Goal: Task Accomplishment & Management: Complete application form

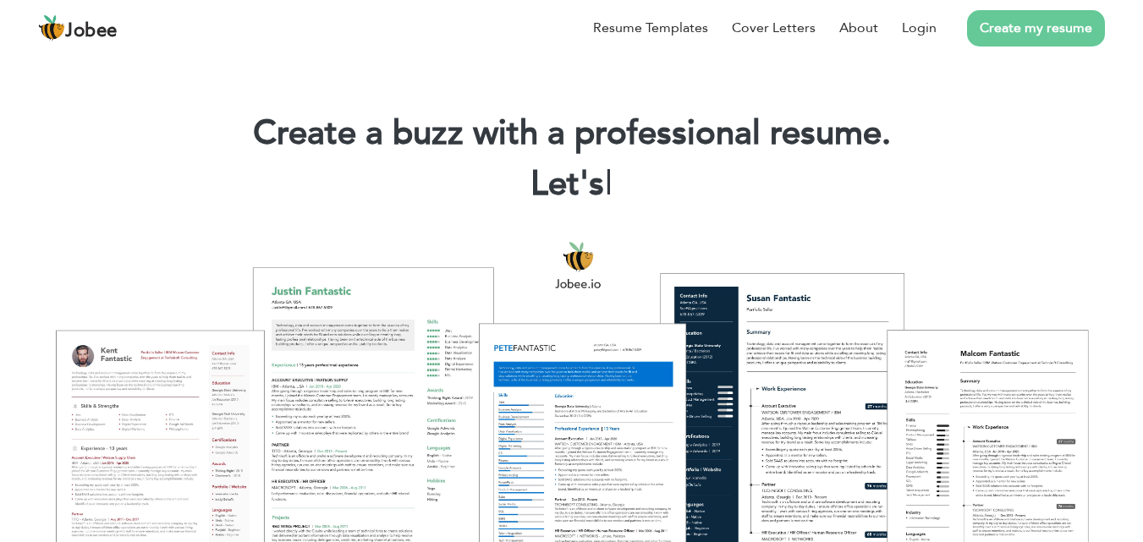
click at [1032, 34] on link "Create my resume" at bounding box center [1036, 28] width 138 height 36
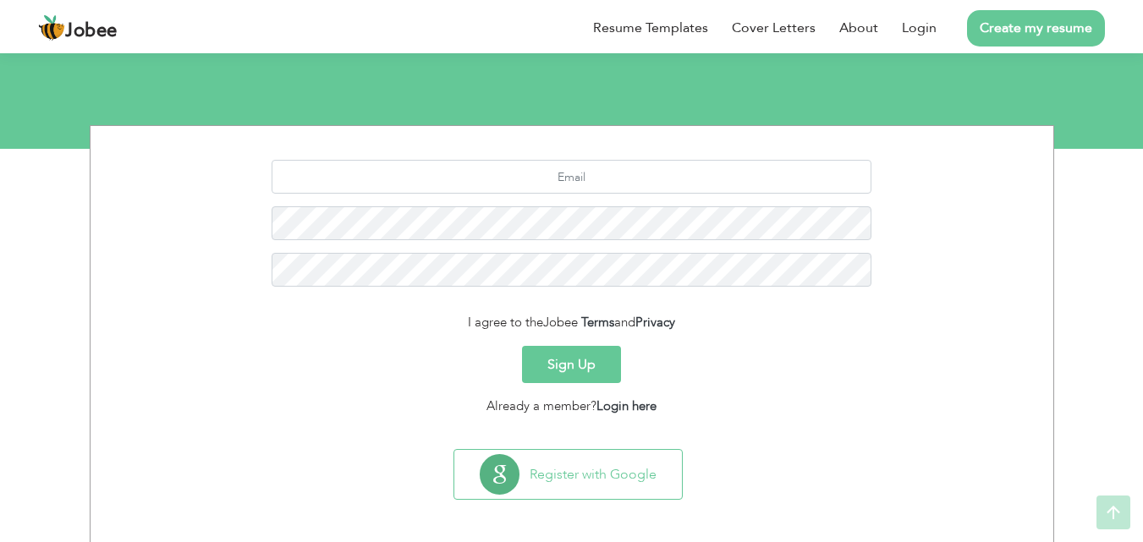
scroll to position [160, 0]
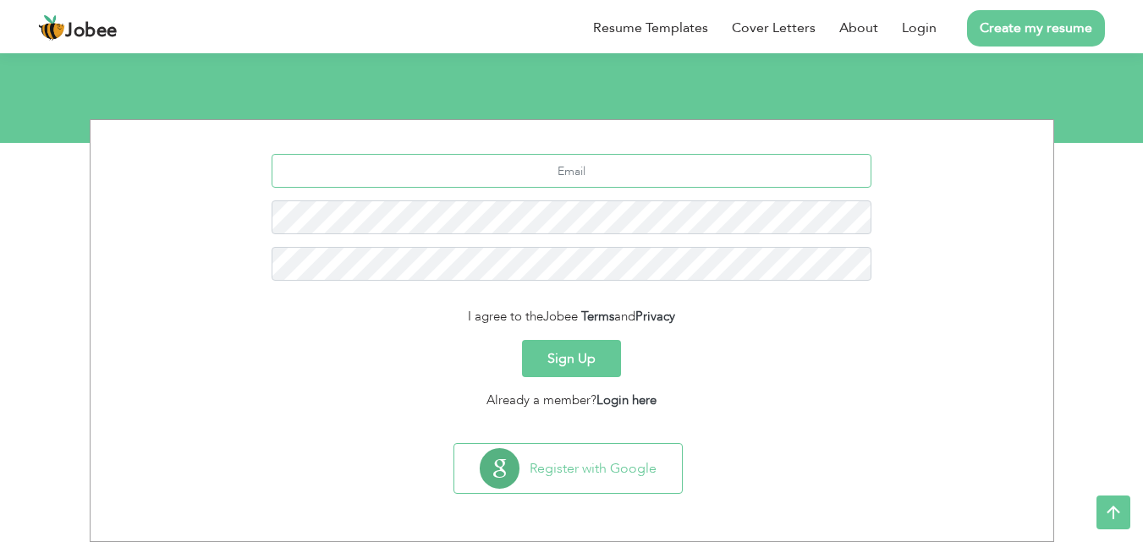
click at [624, 178] on input "text" at bounding box center [572, 171] width 600 height 34
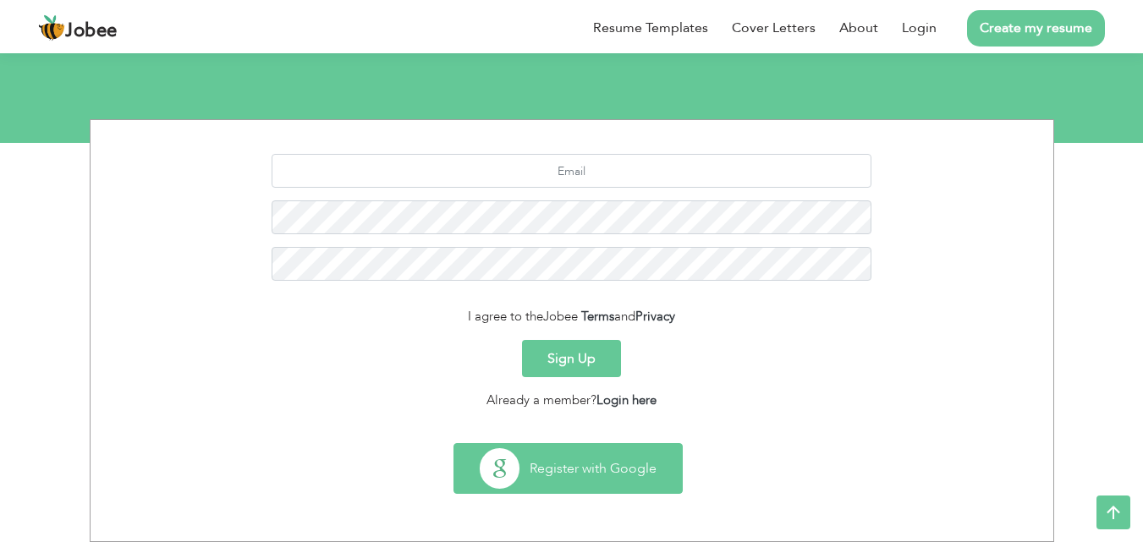
click at [655, 473] on button "Register with Google" at bounding box center [568, 468] width 228 height 49
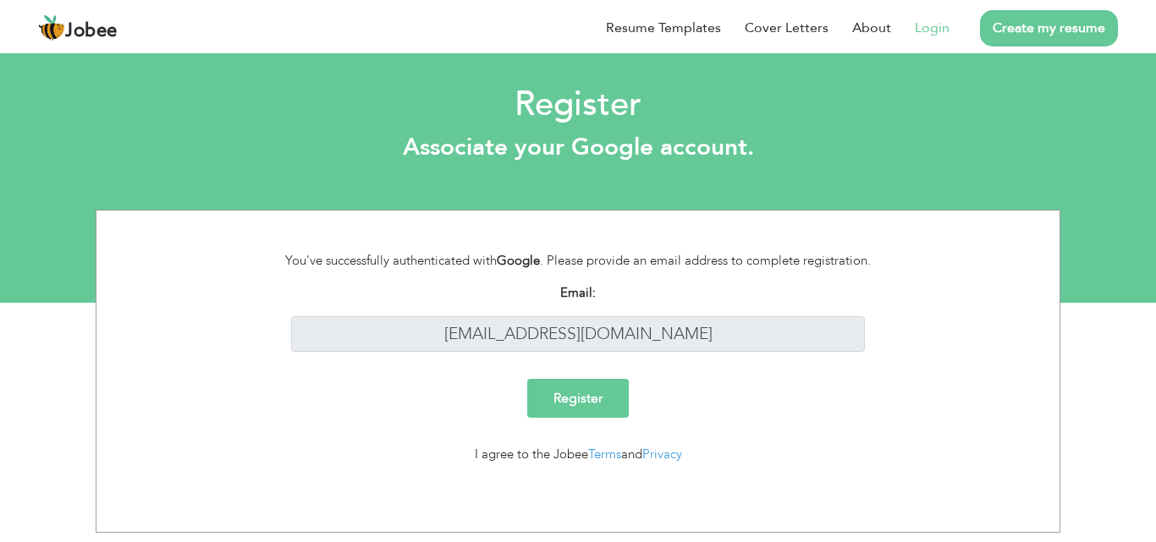
click at [565, 406] on input "Register" at bounding box center [578, 398] width 102 height 39
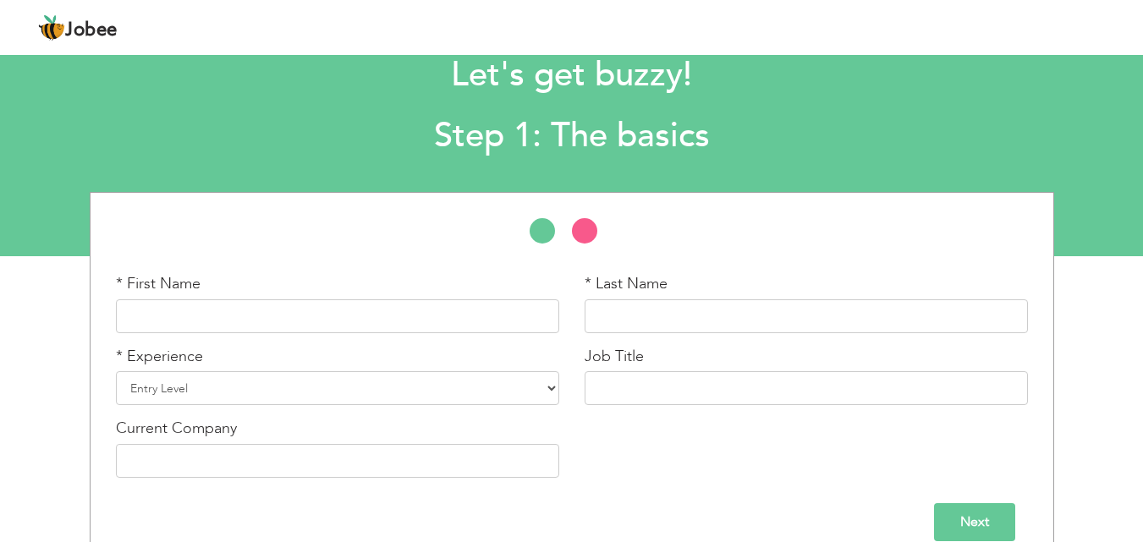
scroll to position [72, 0]
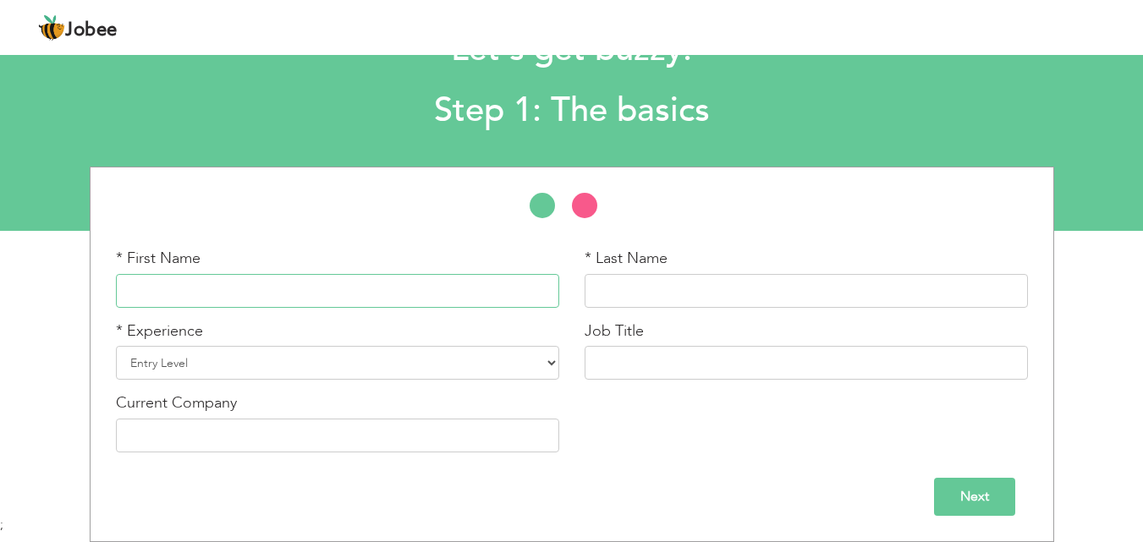
click at [288, 301] on input "text" at bounding box center [337, 291] width 443 height 34
type input "Sarmad"
click at [634, 283] on input "text" at bounding box center [806, 291] width 443 height 34
type input "Shakeel"
click at [390, 363] on select "Entry Level Less than 1 Year 1 Year 2 Years 3 Years 4 Years 5 Years 6 Years 7 Y…" at bounding box center [337, 363] width 443 height 34
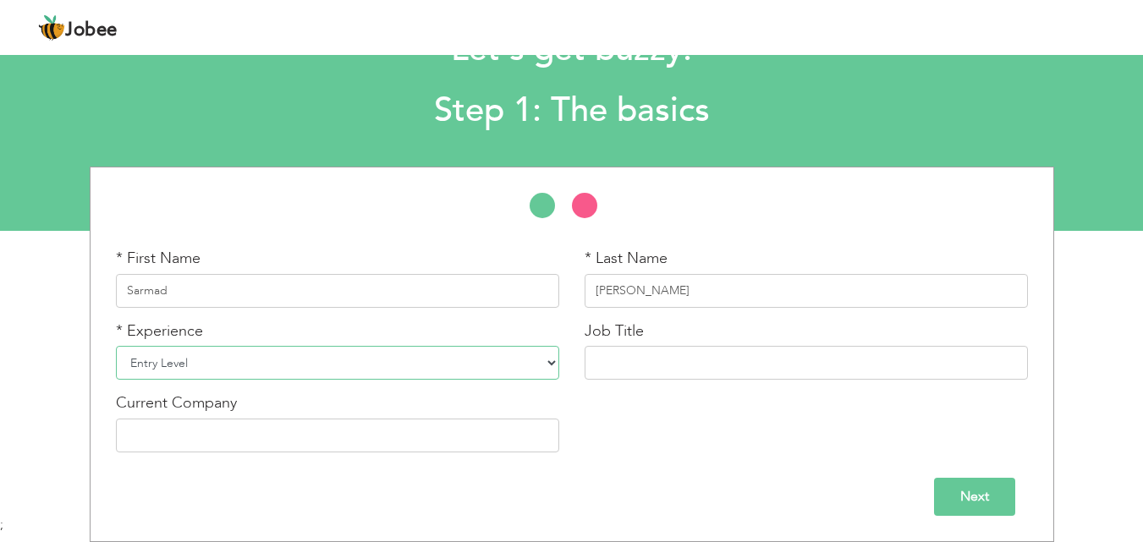
select select "4"
click at [116, 346] on select "Entry Level Less than 1 Year 1 Year 2 Years 3 Years 4 Years 5 Years 6 Years 7 Y…" at bounding box center [337, 363] width 443 height 34
click at [640, 365] on input "text" at bounding box center [806, 363] width 443 height 34
type input "D"
type input "Frontend Developer"
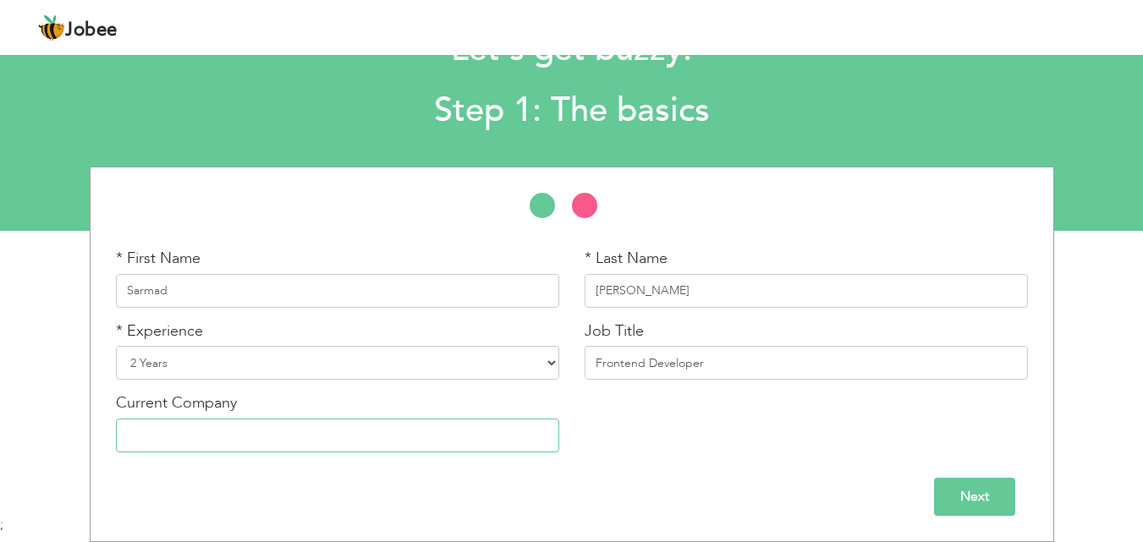
click at [306, 435] on input "text" at bounding box center [337, 436] width 443 height 34
type input "Escasa"
click at [946, 500] on input "Next" at bounding box center [974, 497] width 81 height 38
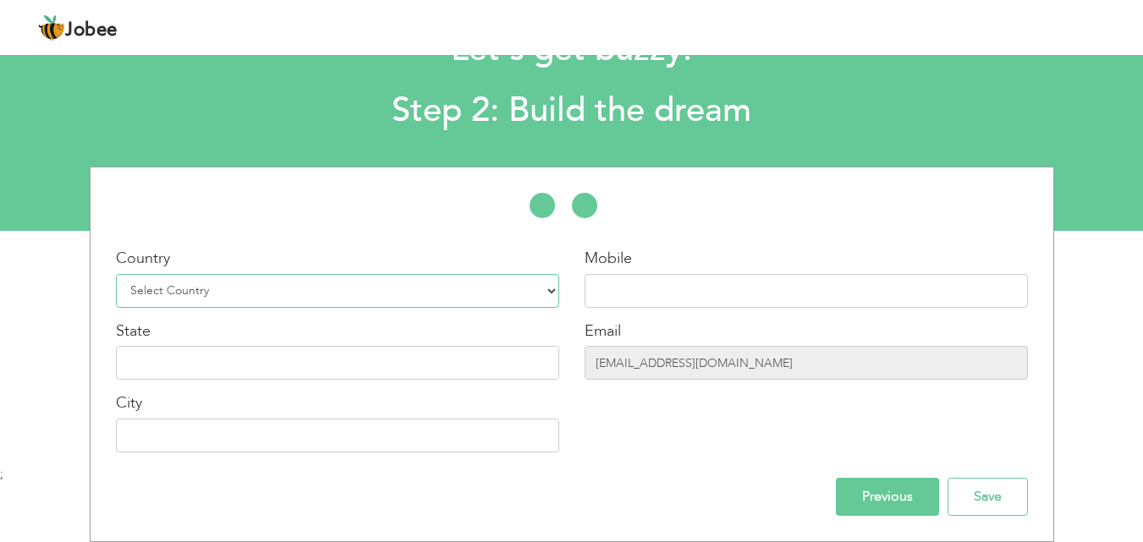
click at [332, 300] on select "Select Country Afghanistan Albania Algeria American Samoa Andorra Angola Anguil…" at bounding box center [337, 291] width 443 height 34
select select "166"
click at [116, 274] on select "Select Country Afghanistan Albania Algeria American Samoa Andorra Angola Anguil…" at bounding box center [337, 291] width 443 height 34
click at [634, 279] on input "text" at bounding box center [806, 291] width 443 height 34
type input "03096684208"
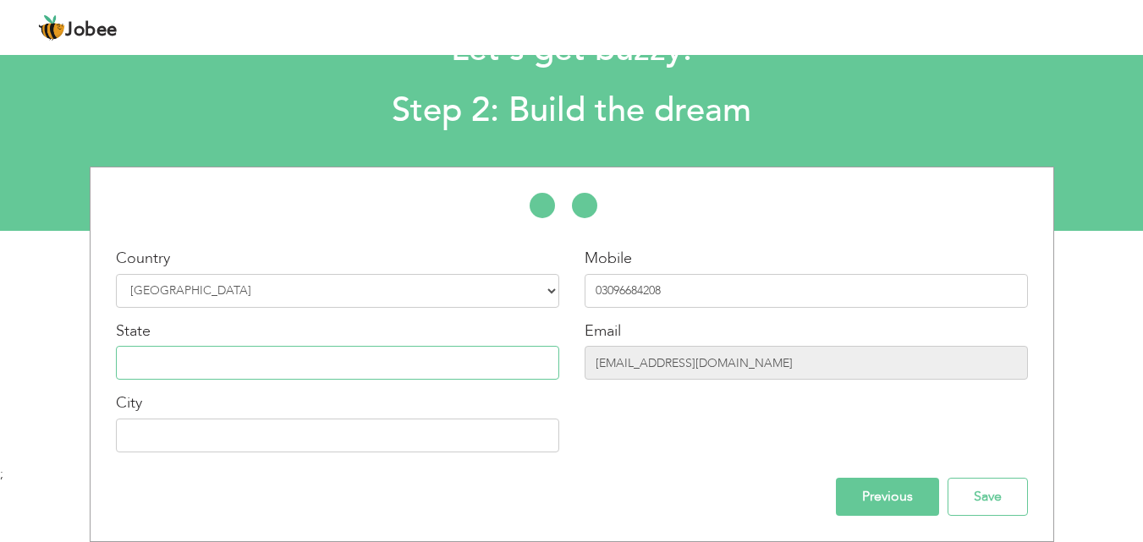
click at [431, 371] on input "text" at bounding box center [337, 363] width 443 height 34
type input "F"
type input "Punjab"
click at [407, 440] on input "text" at bounding box center [337, 436] width 443 height 34
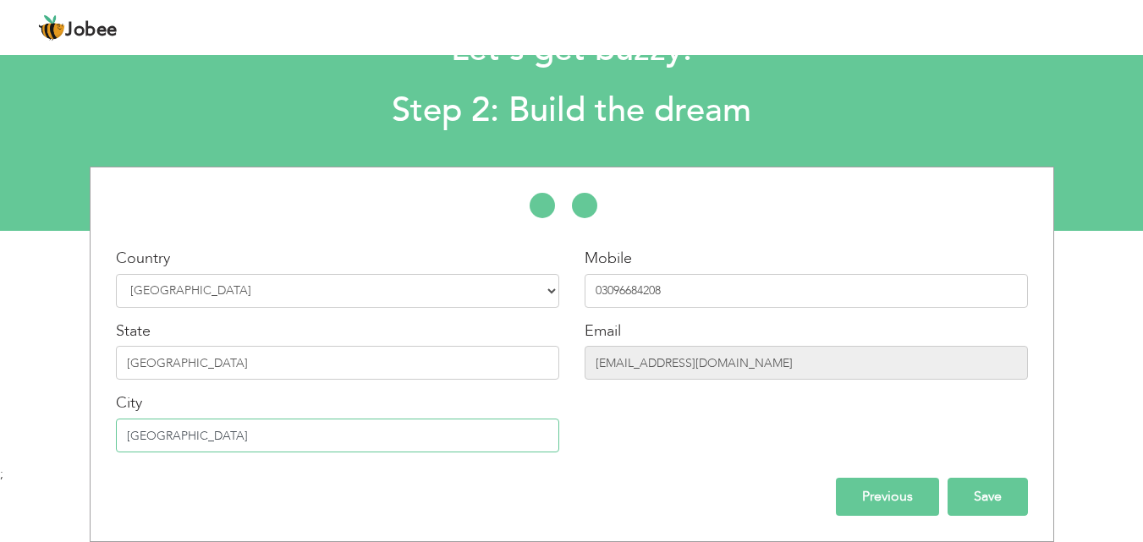
type input "Faisalabad"
click at [992, 498] on input "Save" at bounding box center [988, 497] width 80 height 38
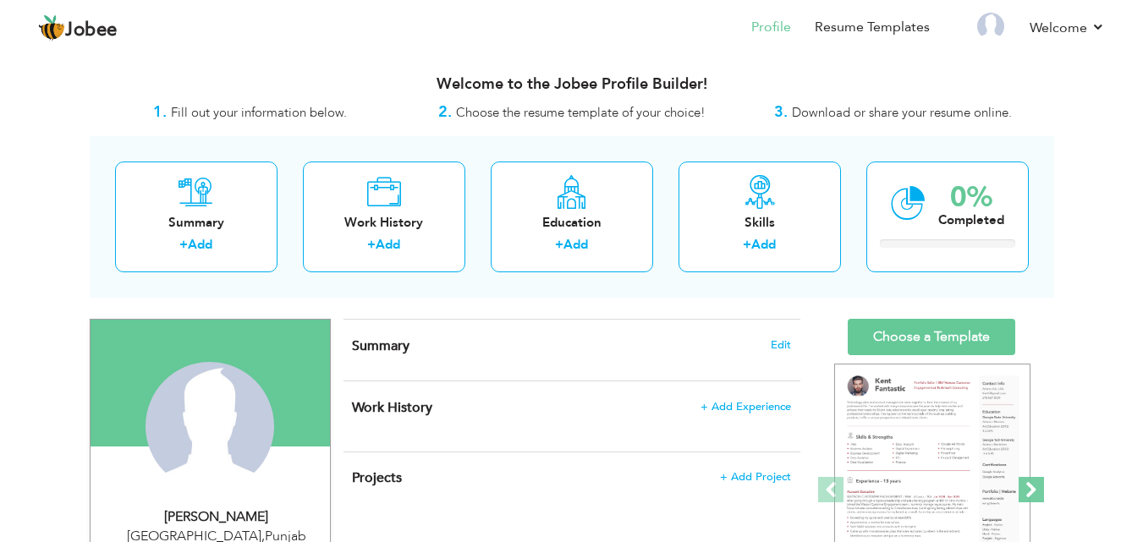
click at [1036, 491] on span at bounding box center [1031, 489] width 25 height 25
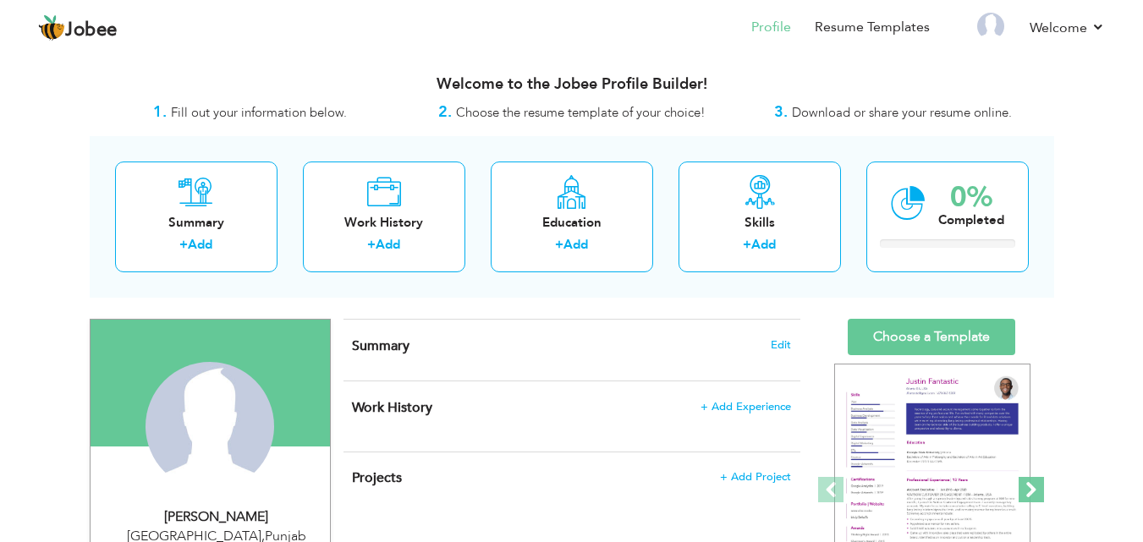
click at [1036, 491] on span at bounding box center [1031, 489] width 25 height 25
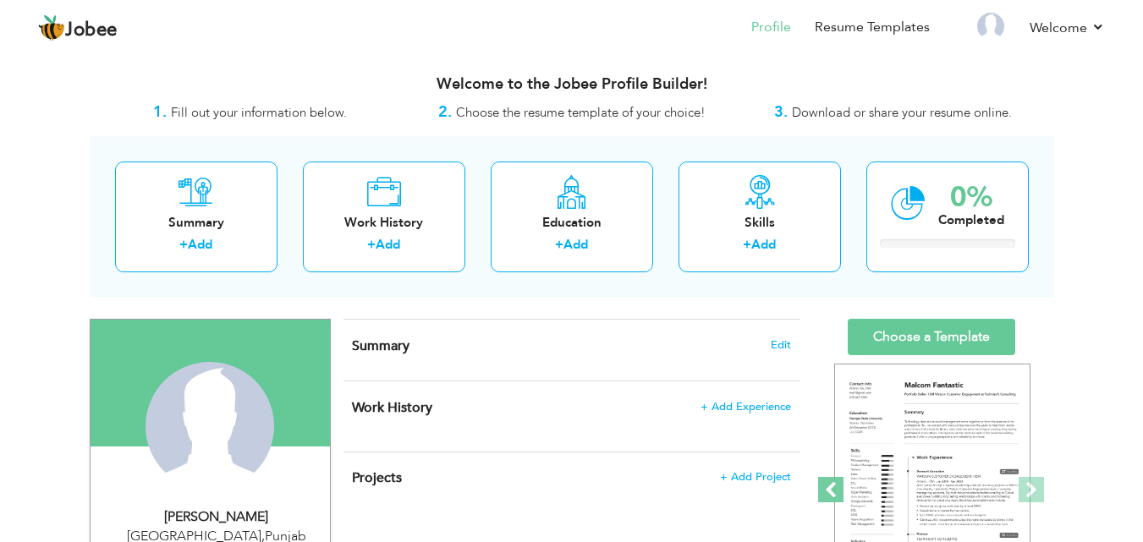
click at [838, 488] on span at bounding box center [830, 489] width 25 height 25
click at [1043, 491] on span at bounding box center [1031, 489] width 25 height 25
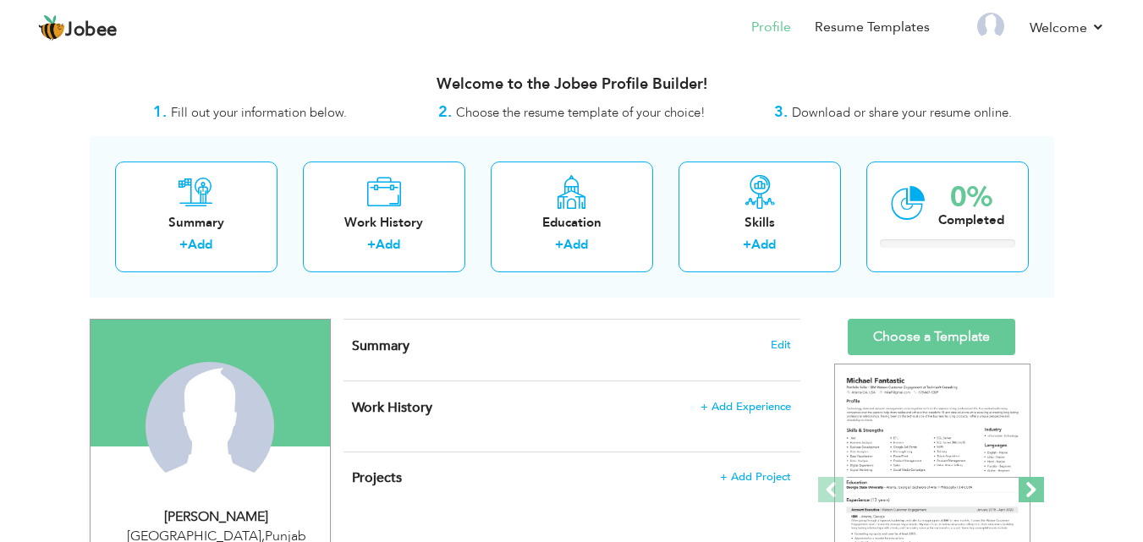
click at [1043, 491] on span at bounding box center [1031, 489] width 25 height 25
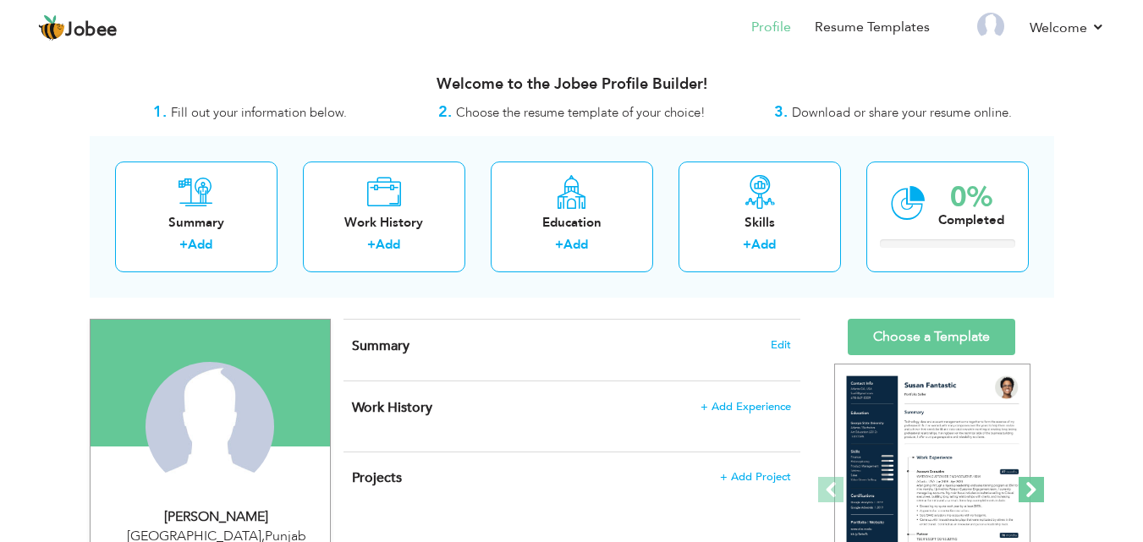
click at [1043, 491] on span at bounding box center [1031, 489] width 25 height 25
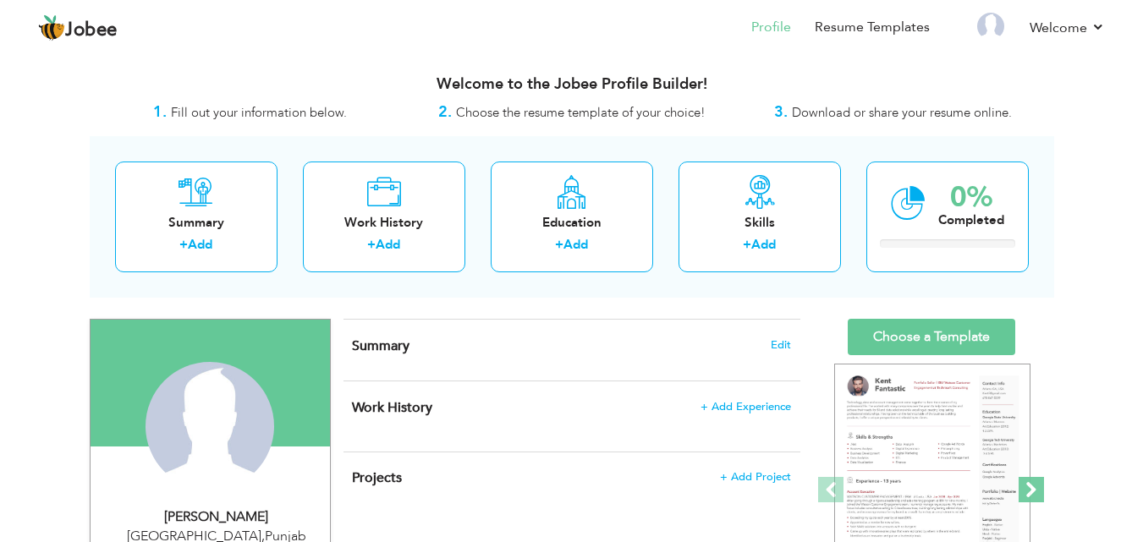
click at [1043, 491] on span at bounding box center [1031, 489] width 25 height 25
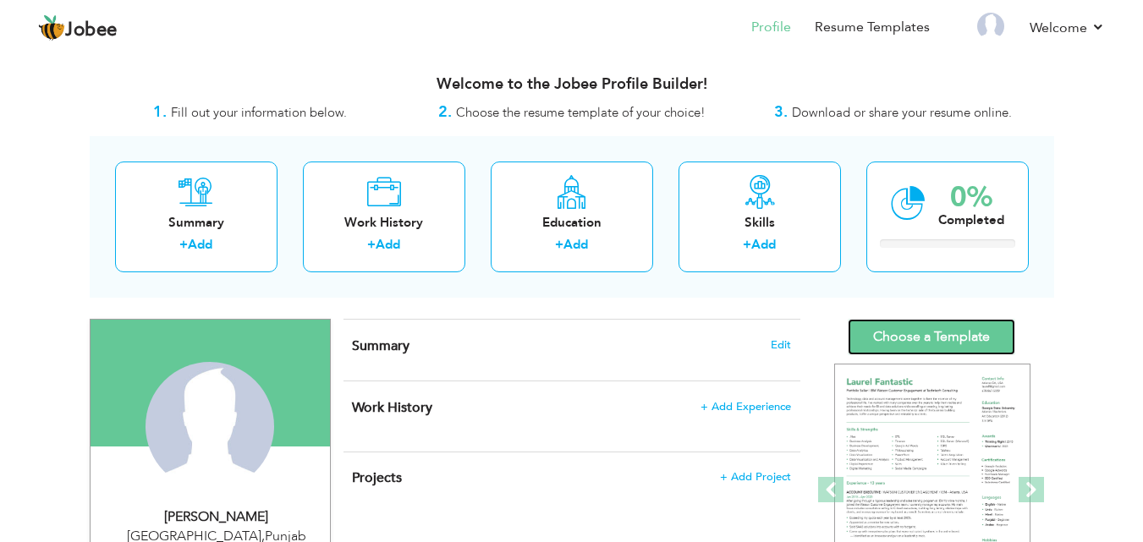
click at [938, 345] on link "Choose a Template" at bounding box center [932, 337] width 168 height 36
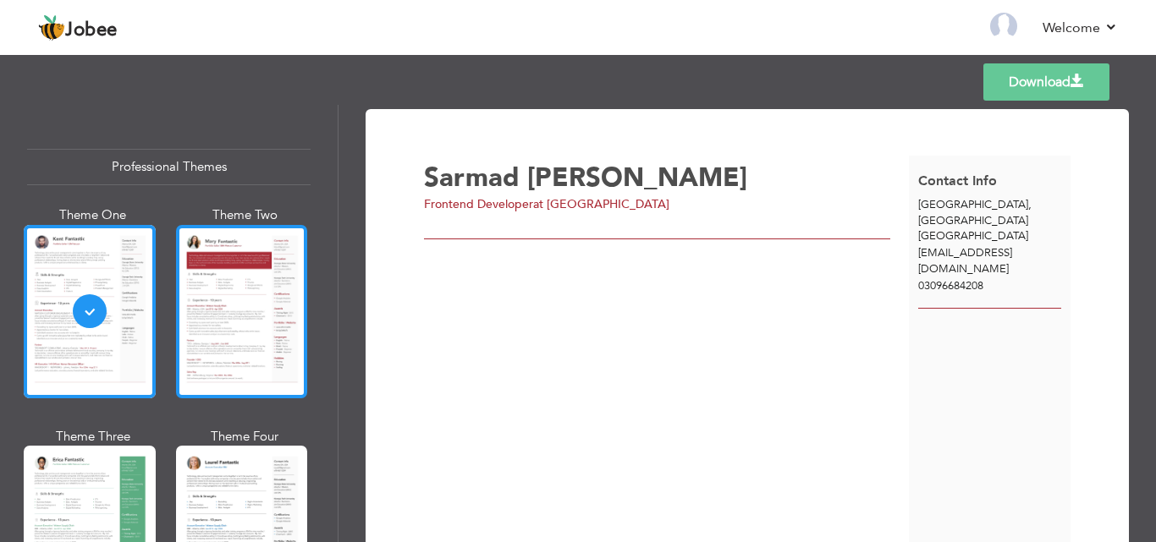
click at [293, 312] on div at bounding box center [242, 311] width 132 height 173
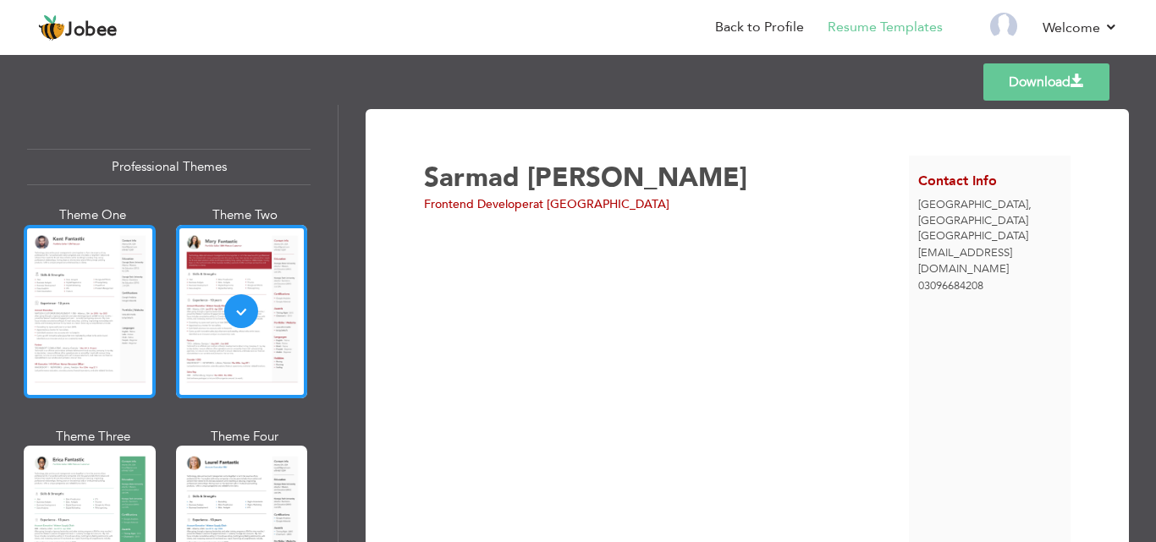
click at [78, 296] on div at bounding box center [90, 311] width 132 height 173
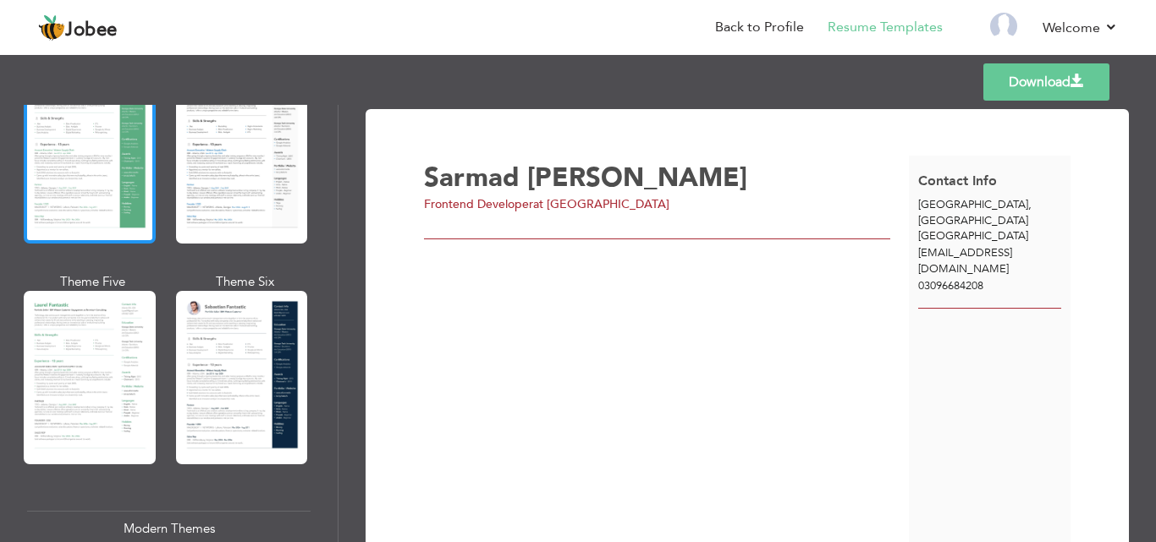
scroll to position [391, 0]
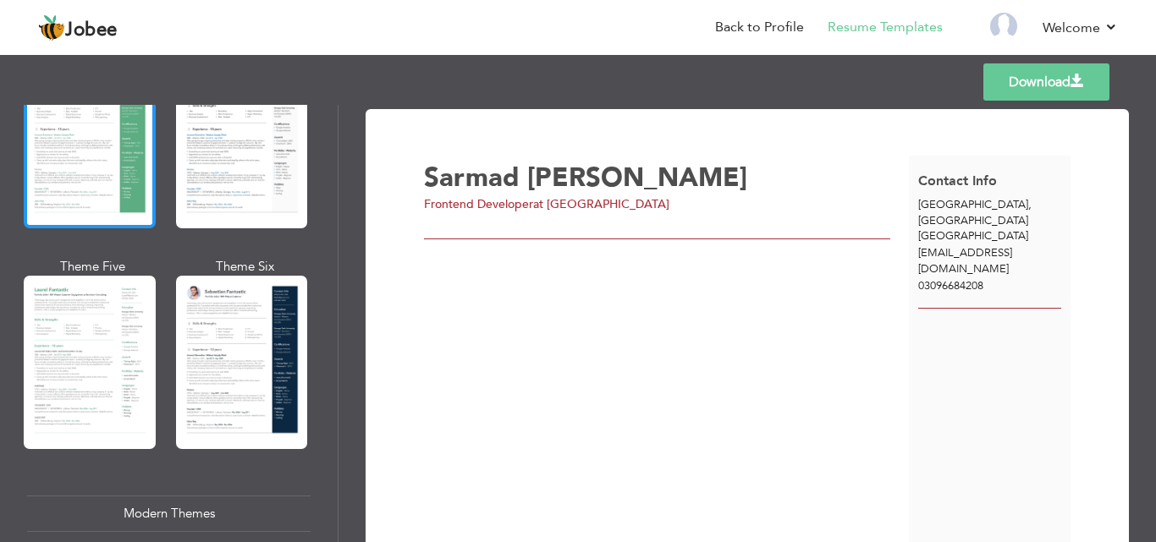
click at [79, 415] on div at bounding box center [90, 362] width 132 height 173
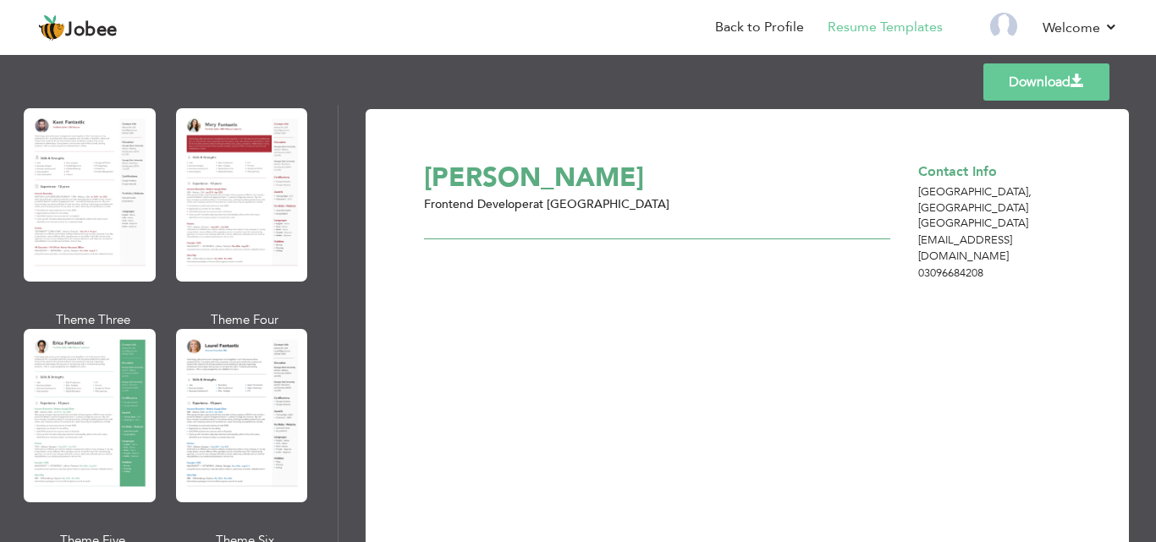
scroll to position [97, 0]
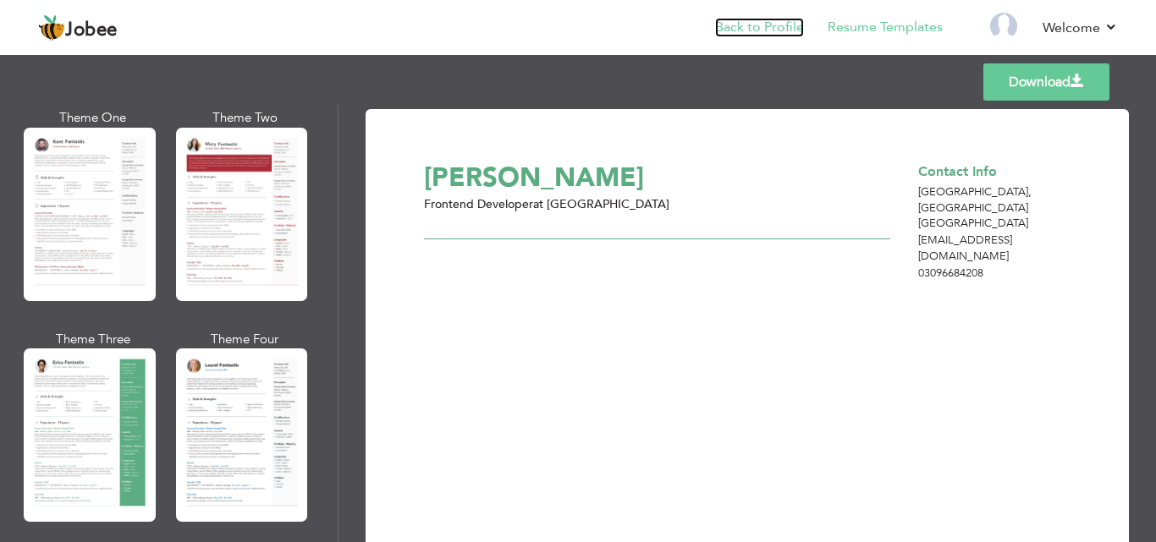
click at [751, 32] on link "Back to Profile" at bounding box center [759, 27] width 89 height 19
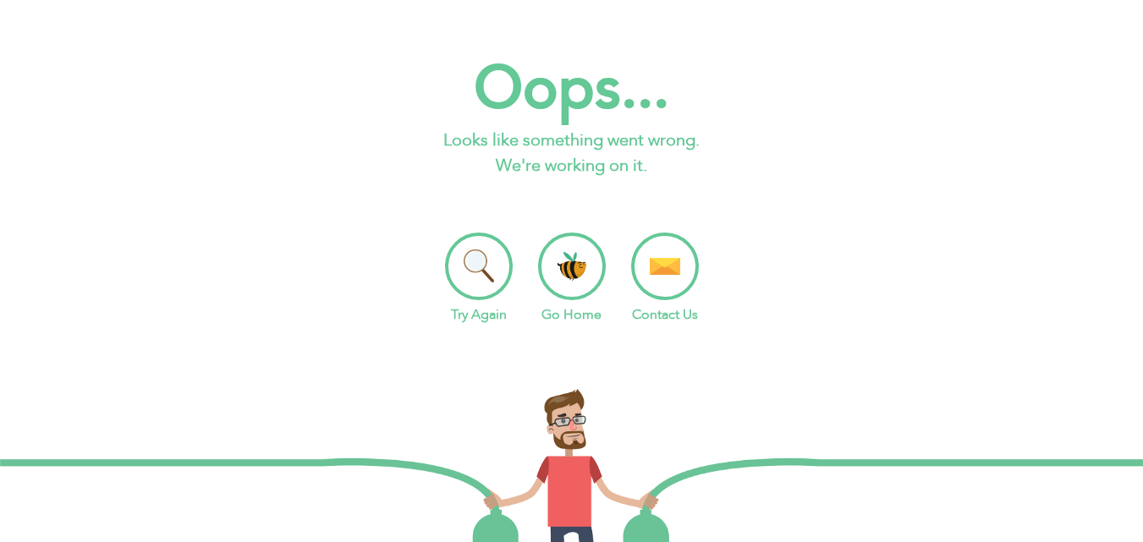
click at [580, 288] on li "Go Home" at bounding box center [572, 279] width 68 height 92
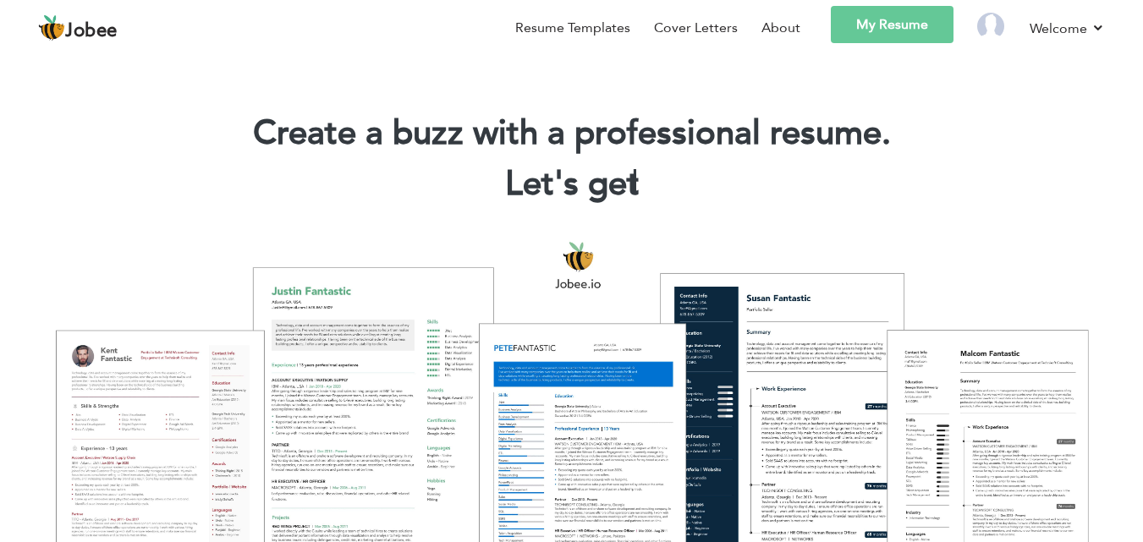
click at [901, 25] on link "My Resume" at bounding box center [892, 24] width 123 height 37
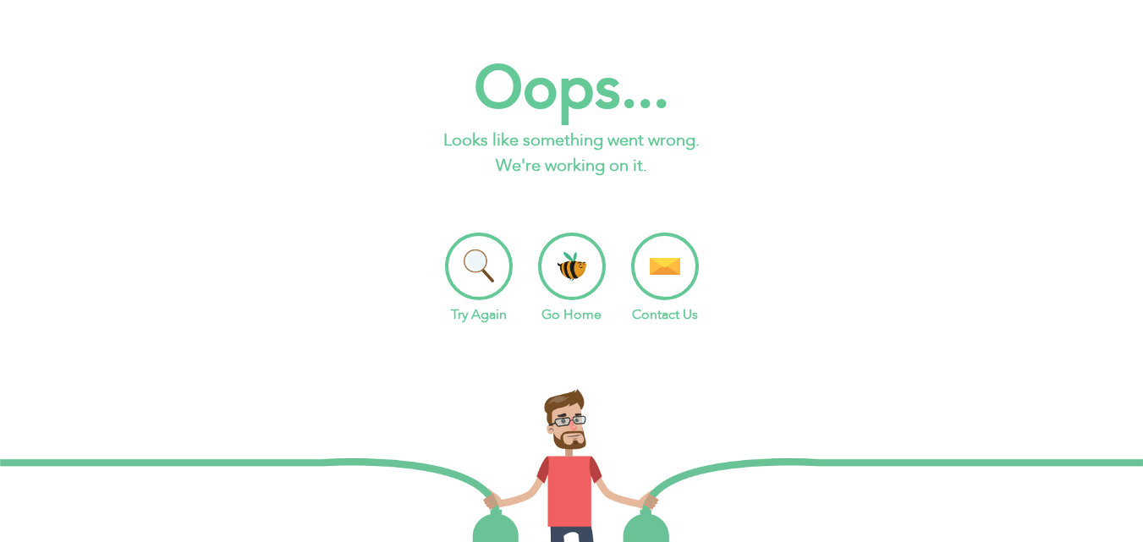
click at [468, 275] on li "Try Again" at bounding box center [479, 279] width 68 height 92
click at [574, 282] on li "Go Home" at bounding box center [572, 279] width 68 height 92
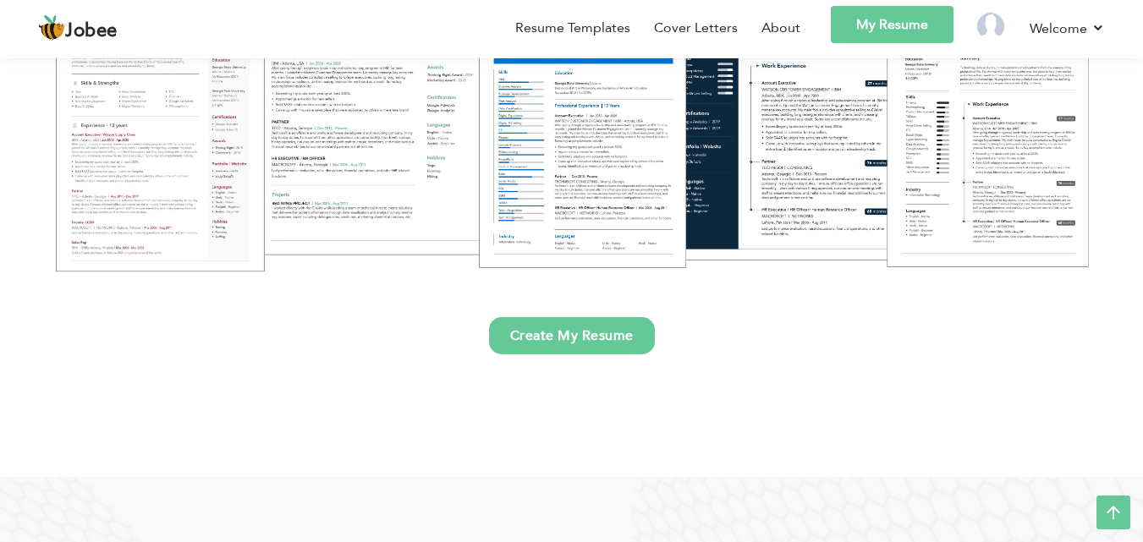
scroll to position [363, 0]
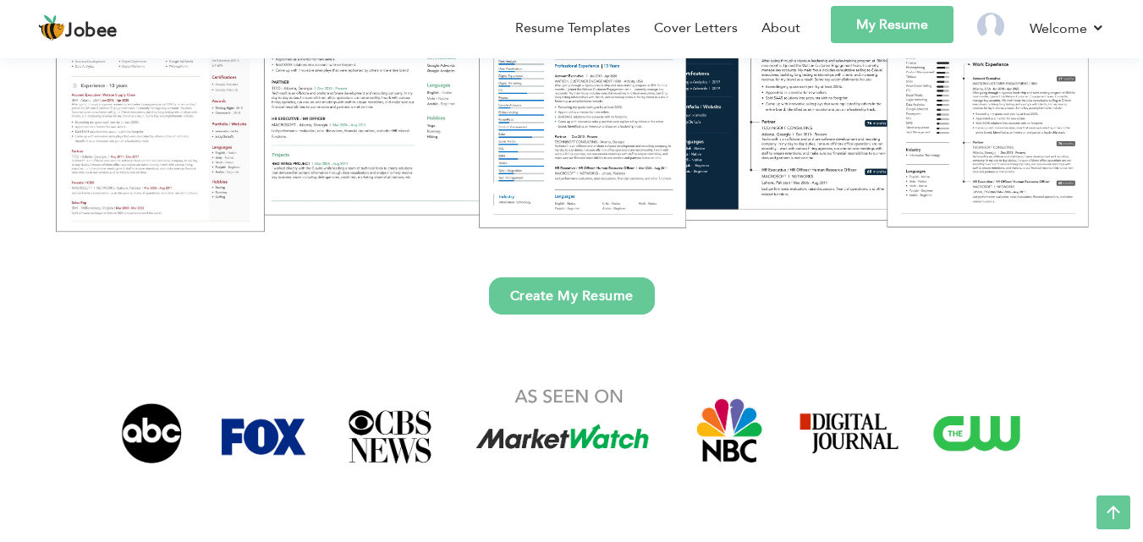
click at [563, 299] on link "Create My Resume" at bounding box center [572, 295] width 166 height 37
click at [868, 33] on link "My Resume" at bounding box center [892, 24] width 123 height 37
click at [1101, 28] on link "Welcome" at bounding box center [1067, 28] width 75 height 21
click at [584, 18] on link "Resume Templates" at bounding box center [572, 28] width 115 height 20
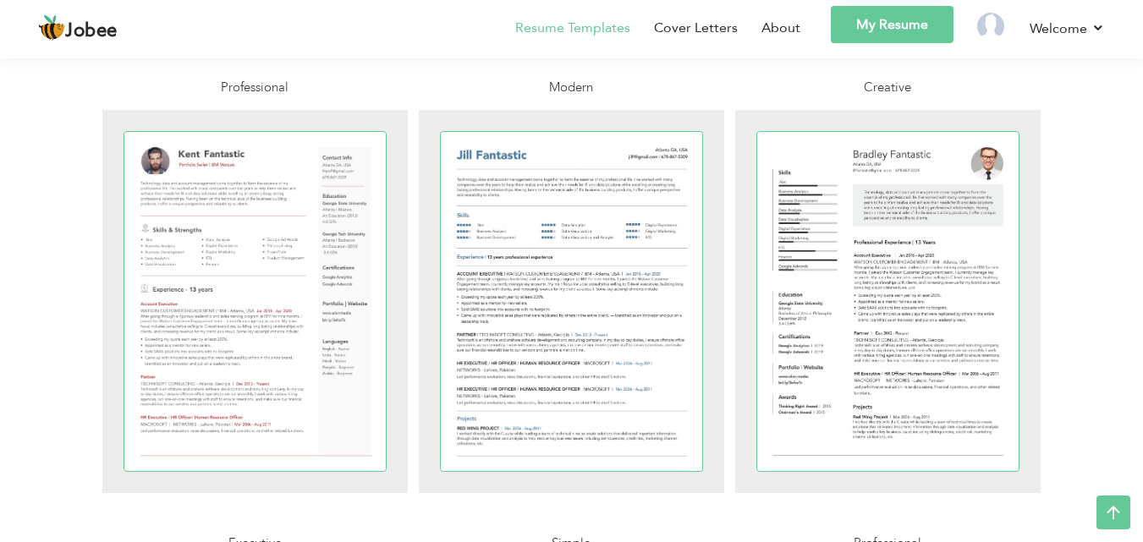
scroll to position [395, 0]
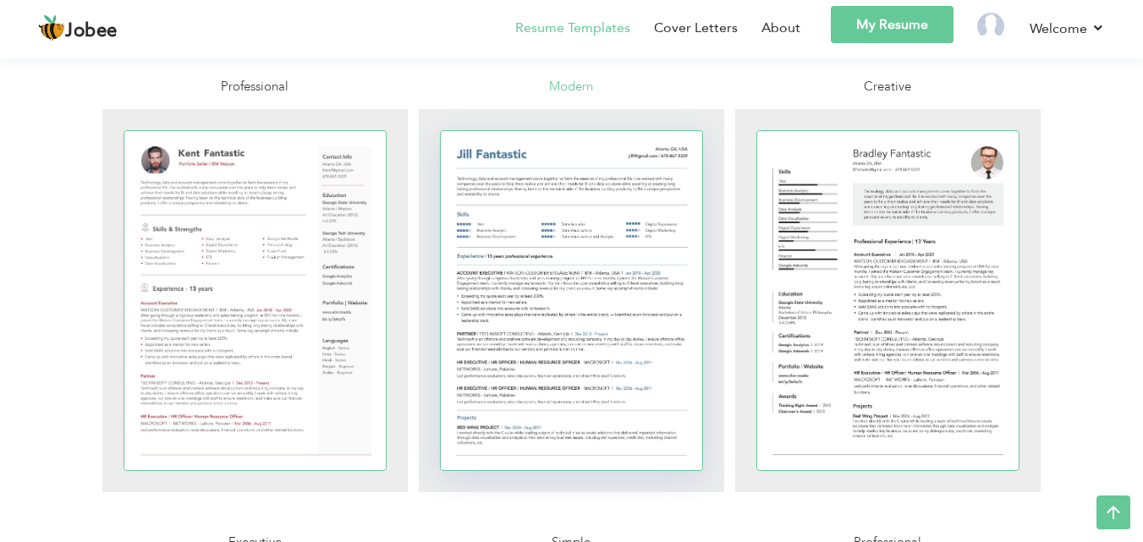
click at [577, 318] on div at bounding box center [572, 300] width 262 height 339
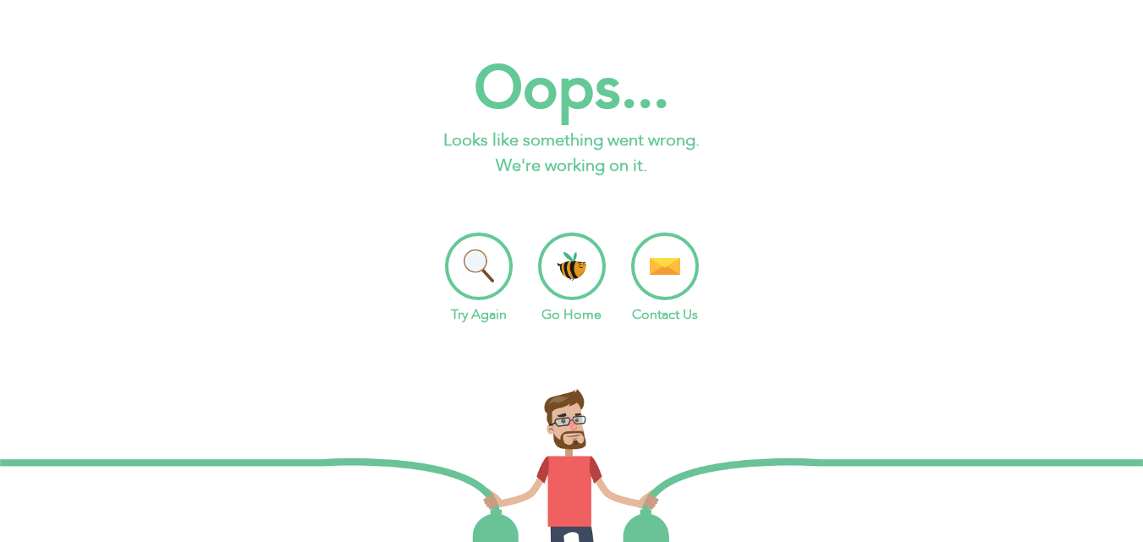
click at [480, 249] on li "Try Again" at bounding box center [479, 279] width 68 height 92
click at [571, 257] on li "Go Home" at bounding box center [572, 279] width 68 height 92
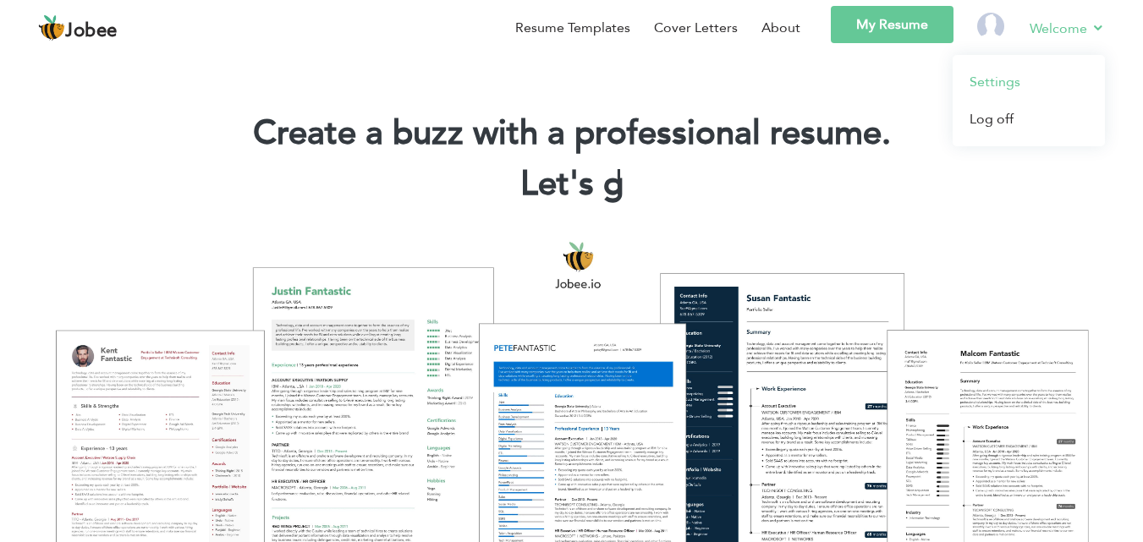
click at [998, 83] on link "Settings" at bounding box center [1029, 81] width 152 height 37
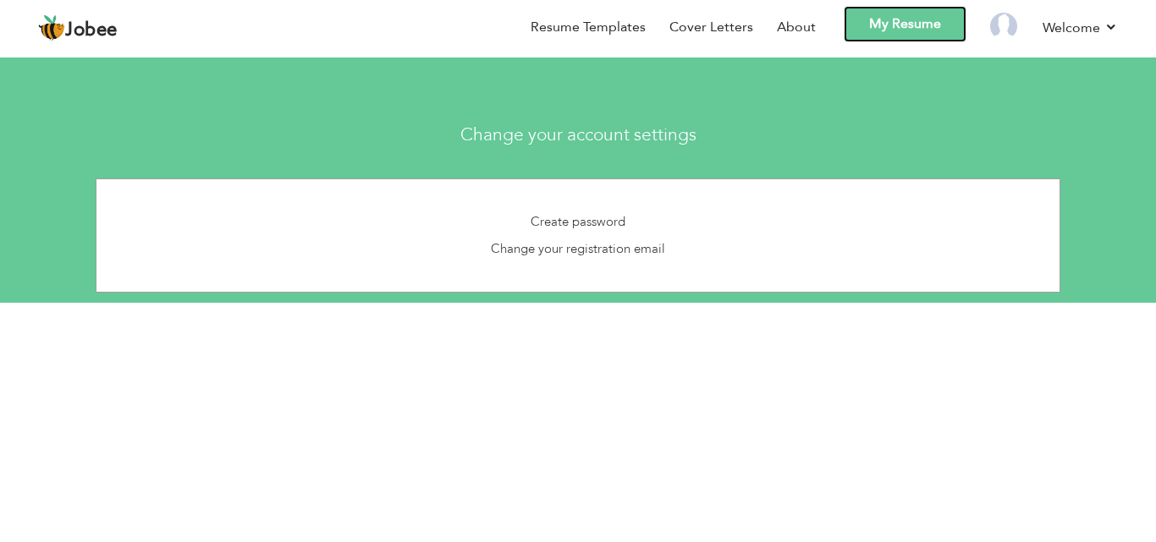
click at [894, 14] on link "My Resume" at bounding box center [904, 24] width 123 height 36
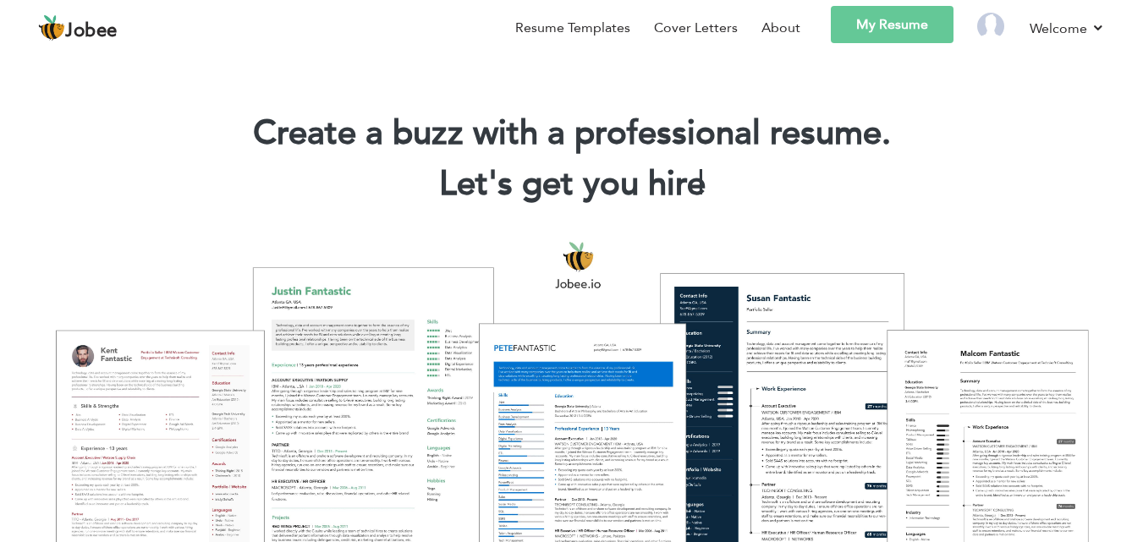
click at [507, 73] on section "Create a buzz with a professional resume. Let's get you hire |" at bounding box center [571, 135] width 1143 height 169
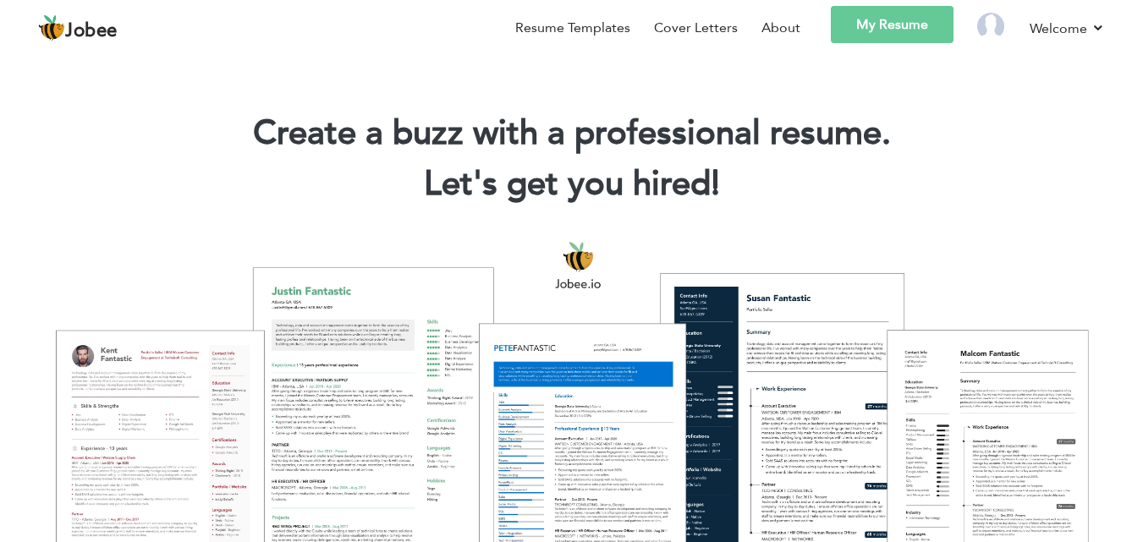
click at [881, 36] on link "My Resume" at bounding box center [892, 24] width 123 height 37
